Goal: Task Accomplishment & Management: Manage account settings

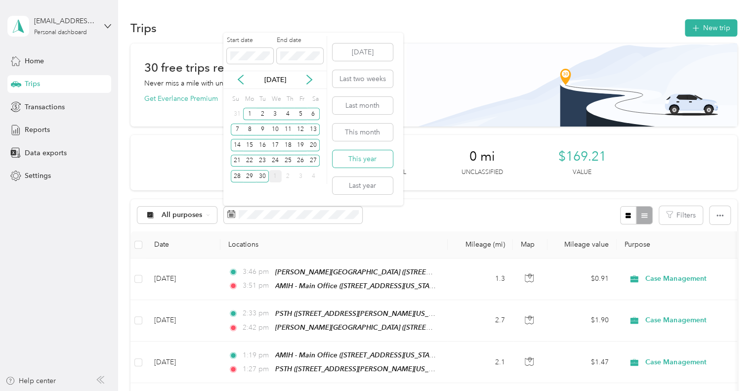
click at [368, 156] on button "This year" at bounding box center [362, 158] width 60 height 17
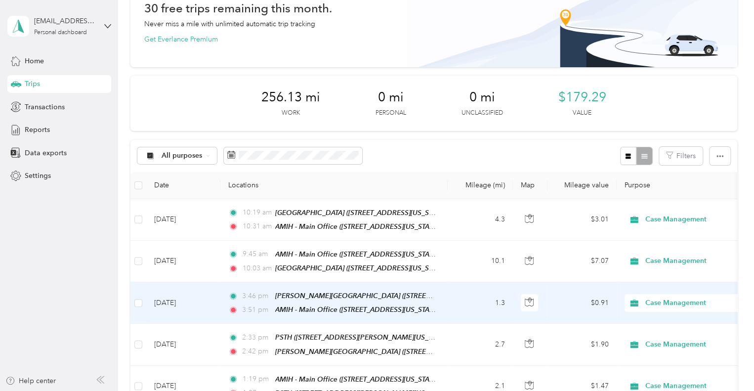
scroll to position [99, 0]
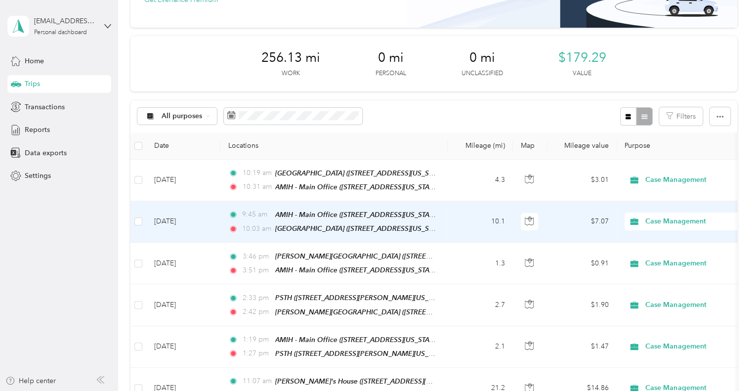
click at [454, 218] on td "10.1" at bounding box center [479, 221] width 65 height 41
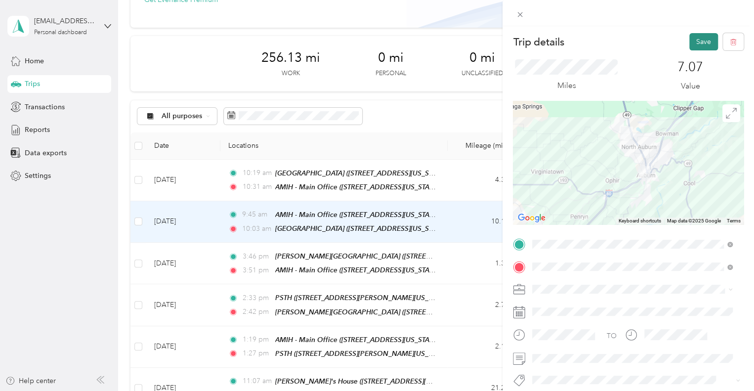
click at [690, 42] on button "Save" at bounding box center [703, 41] width 29 height 17
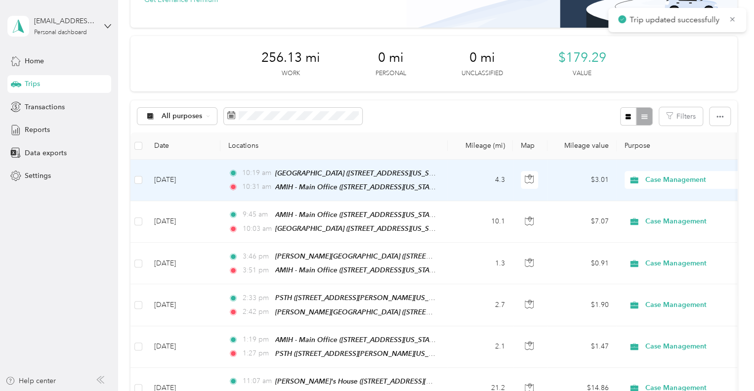
click at [450, 183] on td "4.3" at bounding box center [479, 180] width 65 height 41
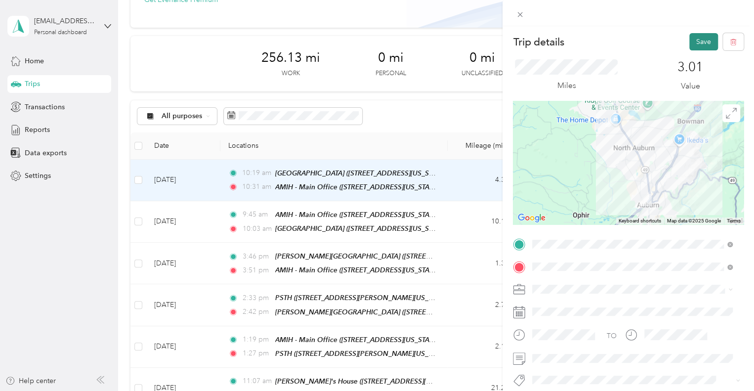
click at [693, 40] on button "Save" at bounding box center [703, 41] width 29 height 17
